Goal: Navigation & Orientation: Find specific page/section

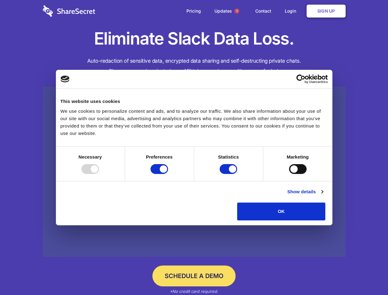
click at [99, 174] on div at bounding box center [89, 169] width 17 height 10
click at [168, 174] on input "Preferences" at bounding box center [158, 169] width 17 height 10
checkbox input "false"
click at [229, 174] on input "Statistics" at bounding box center [228, 169] width 17 height 10
checkbox input "false"
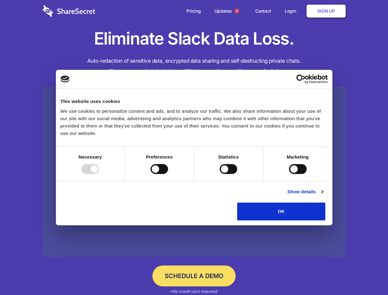
click at [289, 174] on input "Marketing" at bounding box center [297, 169] width 17 height 10
checkbox input "true"
click at [323, 195] on link "Show details" at bounding box center [305, 191] width 36 height 7
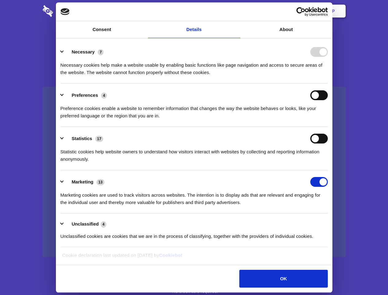
click at [328, 84] on li "Necessary 7 Necessary cookies help make a website usable by enabling basic func…" at bounding box center [193, 61] width 267 height 43
click at [236, 11] on span "1" at bounding box center [236, 11] width 5 height 5
